Goal: Information Seeking & Learning: Learn about a topic

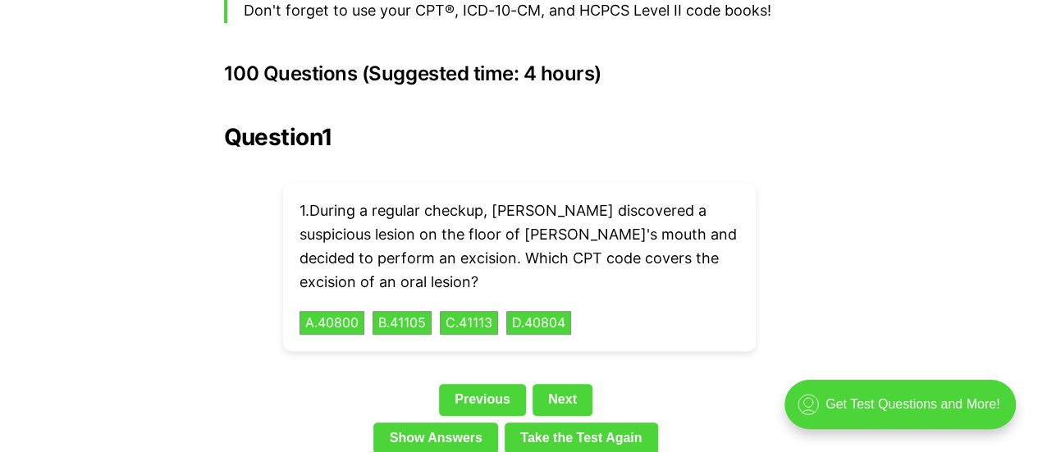
scroll to position [3662, 0]
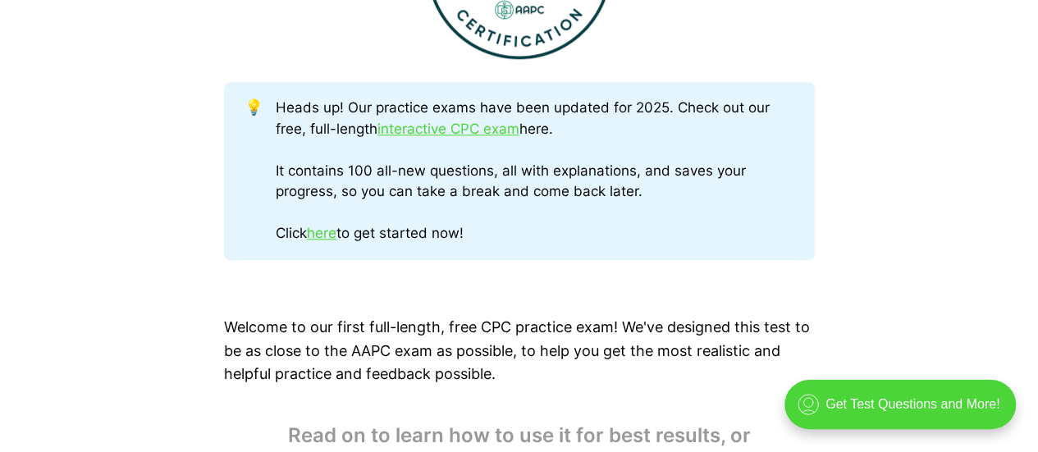
scroll to position [813, 0]
click at [336, 234] on link "here" at bounding box center [322, 232] width 30 height 16
click at [329, 229] on link "here" at bounding box center [322, 232] width 30 height 16
